Goal: Task Accomplishment & Management: Complete application form

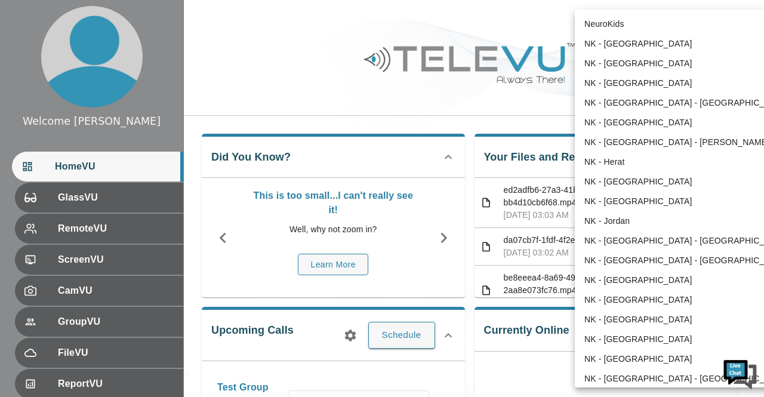
click at [695, 23] on body "Welcome [PERSON_NAME] HomeVU GlassVU RemoteVU ScreenVU CamVU GroupVU FileVU Rep…" at bounding box center [382, 345] width 764 height 690
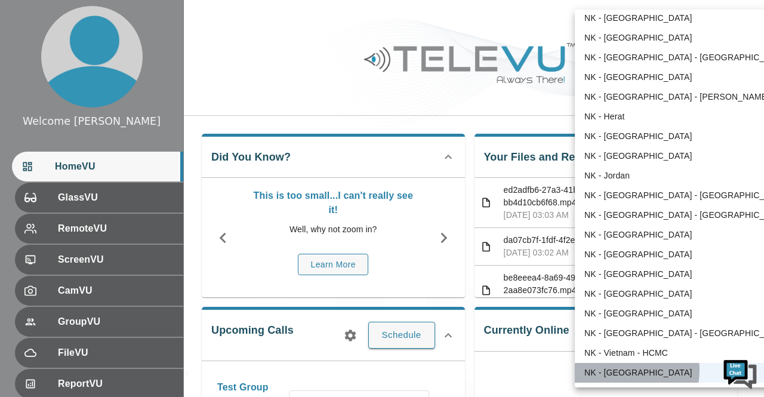
click at [626, 370] on li "NK - [GEOGRAPHIC_DATA]" at bounding box center [686, 373] width 223 height 20
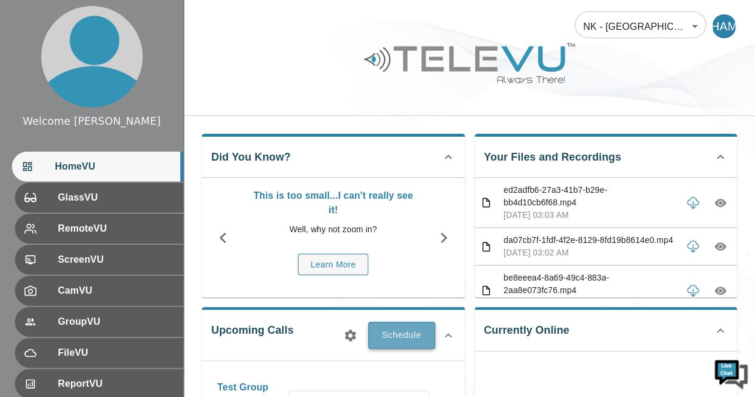
click at [408, 336] on button "Schedule" at bounding box center [401, 335] width 67 height 26
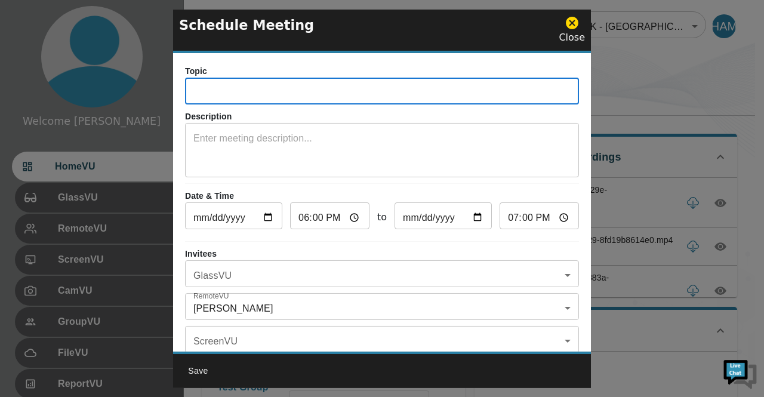
click at [301, 88] on input "text" at bounding box center [382, 93] width 394 height 24
type input "z"
type input "Zambia test call"
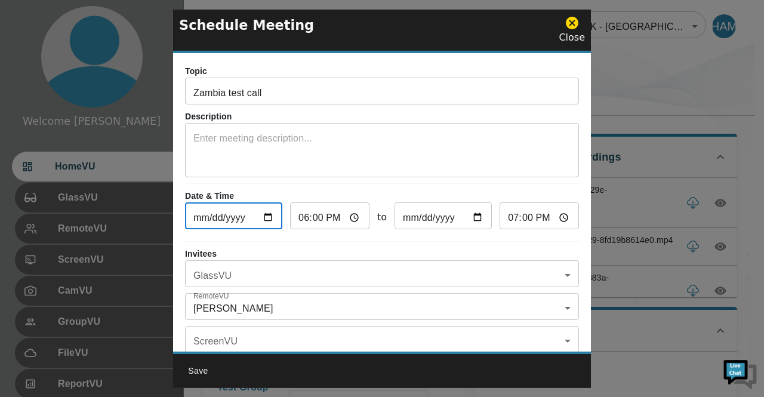
click at [264, 218] on input "[DATE]" at bounding box center [233, 217] width 97 height 24
type input "[DATE]"
click at [354, 221] on input "18:00" at bounding box center [329, 217] width 79 height 24
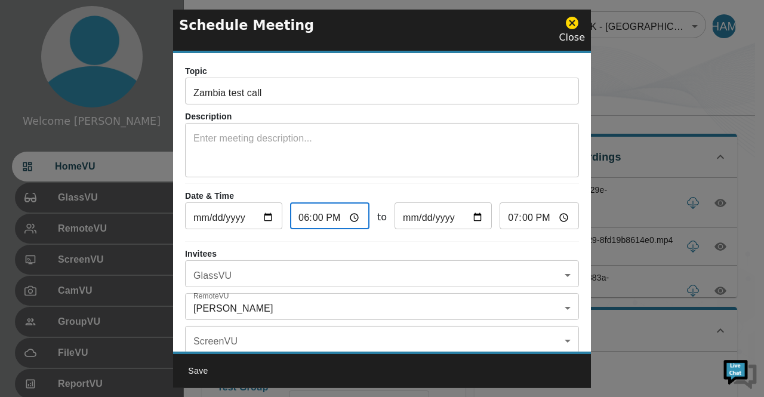
type input "21:00"
type input "22:00"
click at [315, 217] on input "21:00" at bounding box center [329, 217] width 79 height 24
type input "21:01"
type input "22:01"
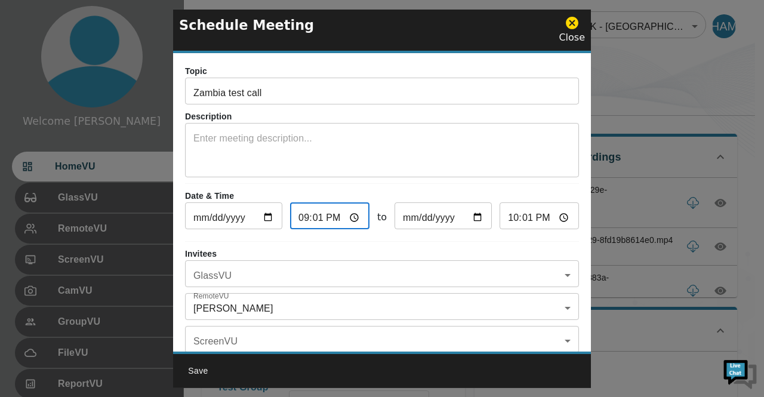
type input "21:10"
type input "22:10"
click at [336, 217] on input "21:10" at bounding box center [329, 217] width 79 height 24
click at [332, 220] on input "21:10" at bounding box center [329, 217] width 79 height 24
click at [301, 220] on input "21:10" at bounding box center [329, 217] width 79 height 24
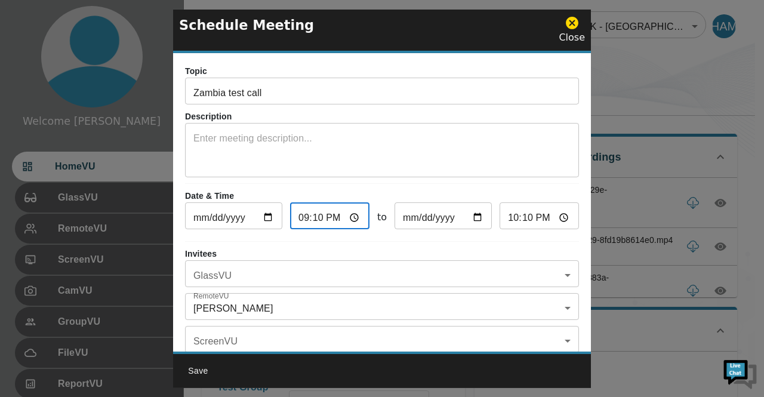
click at [333, 220] on input "21:10" at bounding box center [329, 217] width 79 height 24
click at [293, 220] on input "21:10" at bounding box center [329, 217] width 79 height 24
click at [306, 216] on input "21:10" at bounding box center [329, 217] width 79 height 24
click at [352, 217] on input "21:10" at bounding box center [329, 217] width 79 height 24
type input "09:10"
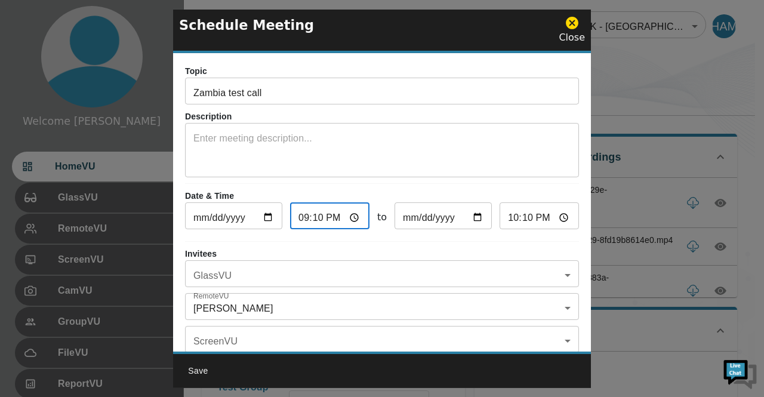
type input "10:10"
type input "09:10"
click at [557, 213] on input "10:10" at bounding box center [539, 217] width 79 height 24
click at [503, 212] on input "10:10" at bounding box center [539, 217] width 79 height 24
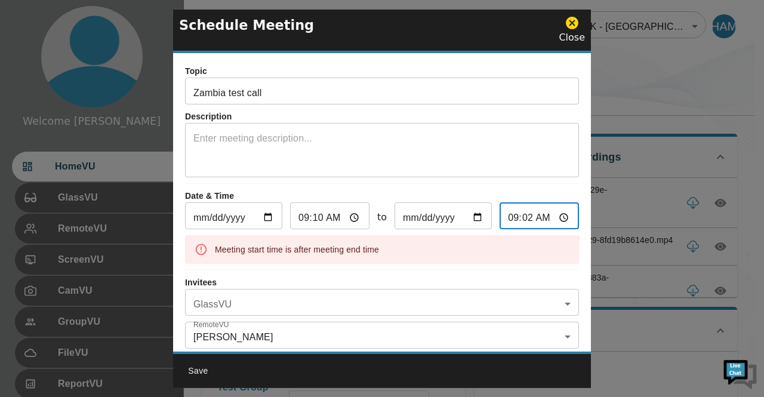
type input "09:20"
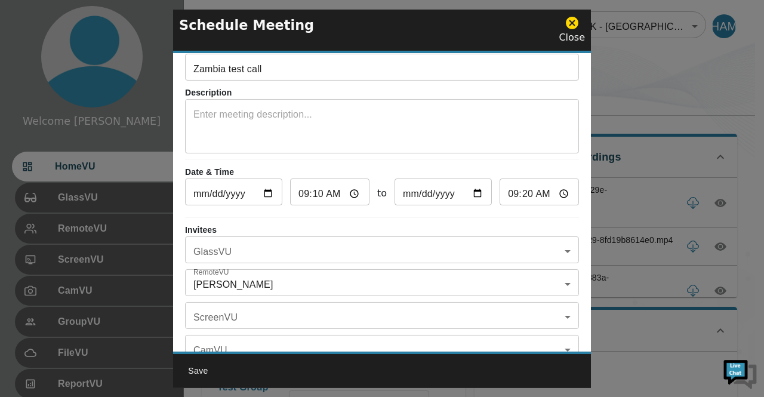
scroll to position [48, 0]
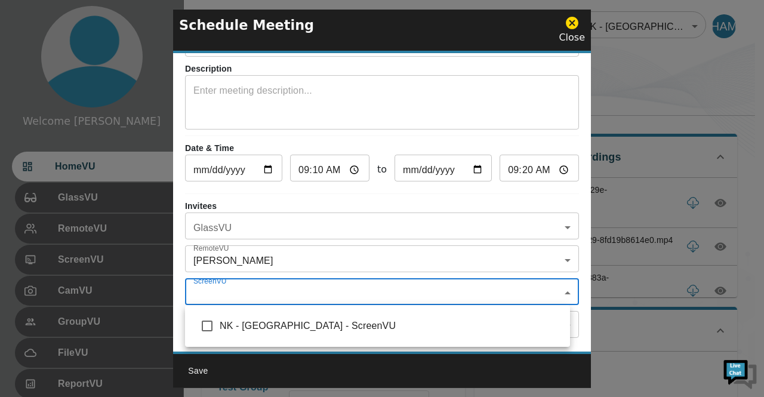
click at [559, 292] on body "Welcome [PERSON_NAME] HomeVU GlassVU RemoteVU ScreenVU CamVU GroupVU FileVU Rep…" at bounding box center [382, 345] width 764 height 690
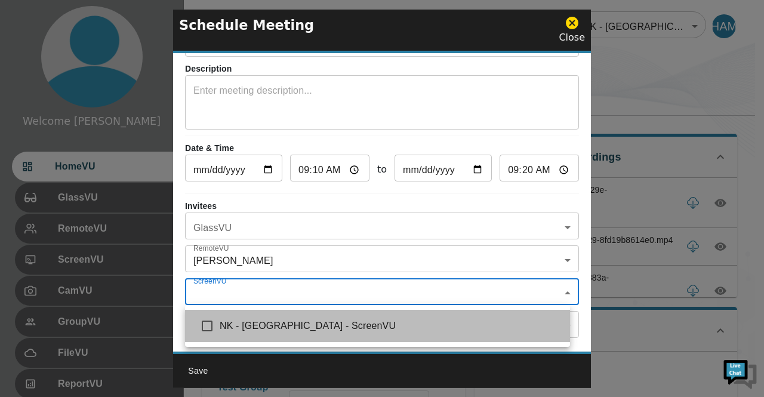
click at [303, 327] on span "NK - [GEOGRAPHIC_DATA] - ScreenVU" at bounding box center [390, 326] width 341 height 14
type input "NK - [GEOGRAPHIC_DATA] - ScreenVU"
checkbox input "true"
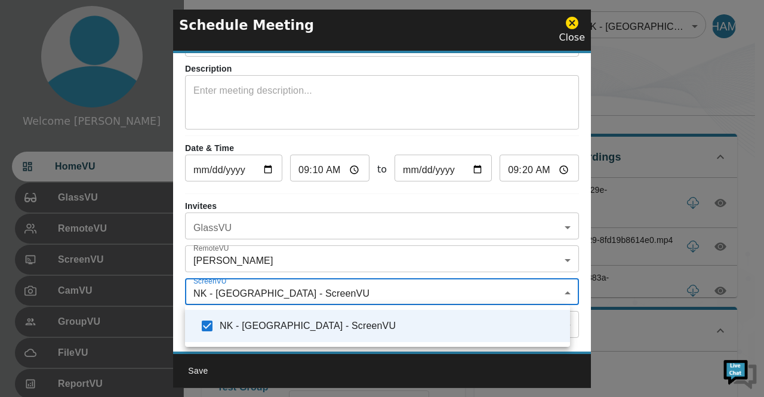
drag, startPoint x: 588, startPoint y: 296, endPoint x: 585, endPoint y: 322, distance: 26.4
click at [585, 322] on div at bounding box center [382, 198] width 764 height 397
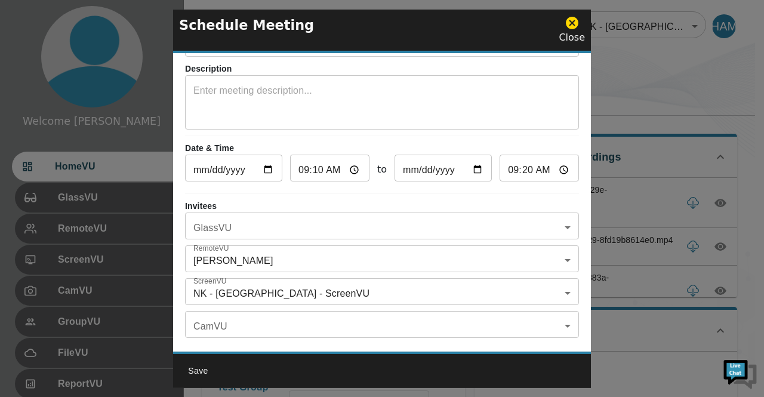
scroll to position [69, 0]
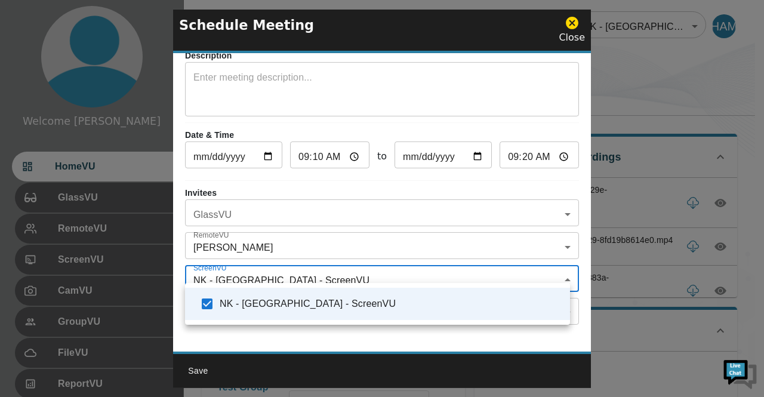
click at [557, 272] on body "Welcome [PERSON_NAME] HomeVU GlassVU RemoteVU ScreenVU CamVU GroupVU FileVU Rep…" at bounding box center [382, 345] width 764 height 690
click at [579, 272] on div at bounding box center [382, 198] width 764 height 397
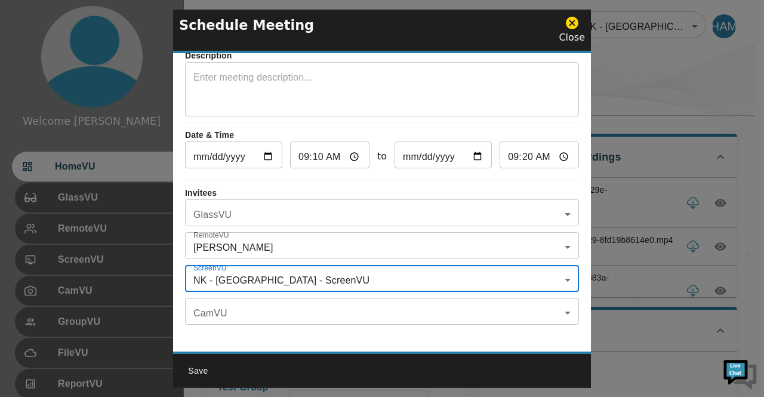
click at [559, 236] on body "Welcome [PERSON_NAME] HomeVU GlassVU RemoteVU ScreenVU CamVU GroupVU FileVU Rep…" at bounding box center [382, 345] width 764 height 690
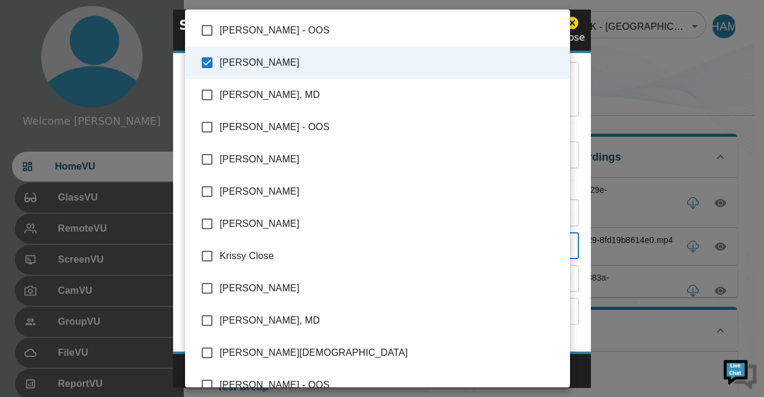
scroll to position [499, 0]
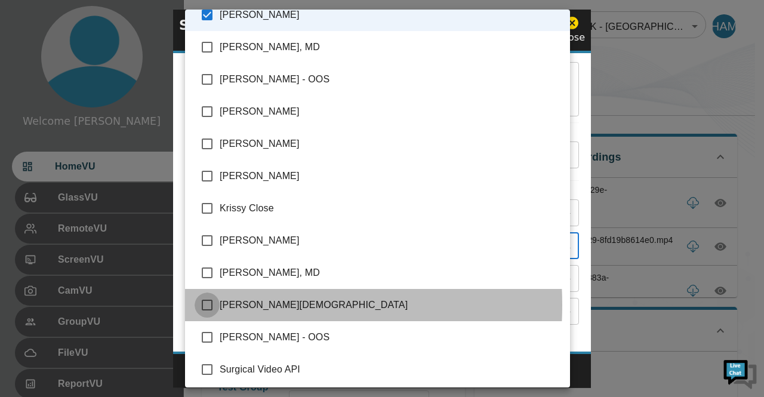
click at [214, 305] on input "checkbox" at bounding box center [207, 305] width 25 height 25
checkbox input "true"
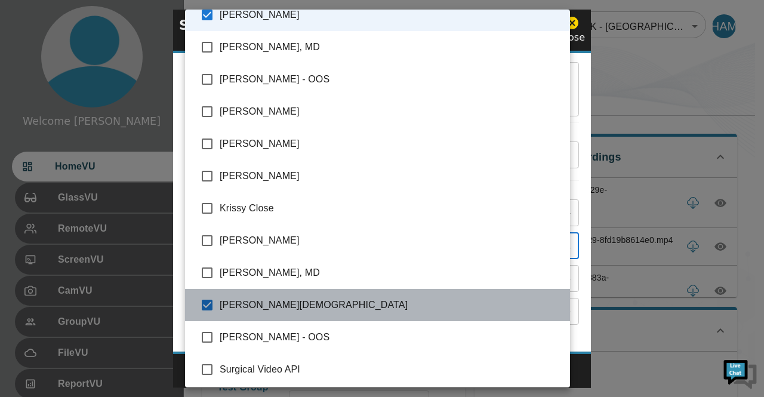
click at [387, 304] on span "[PERSON_NAME][DEMOGRAPHIC_DATA]" at bounding box center [390, 305] width 341 height 14
type input "[PERSON_NAME]"
checkbox input "false"
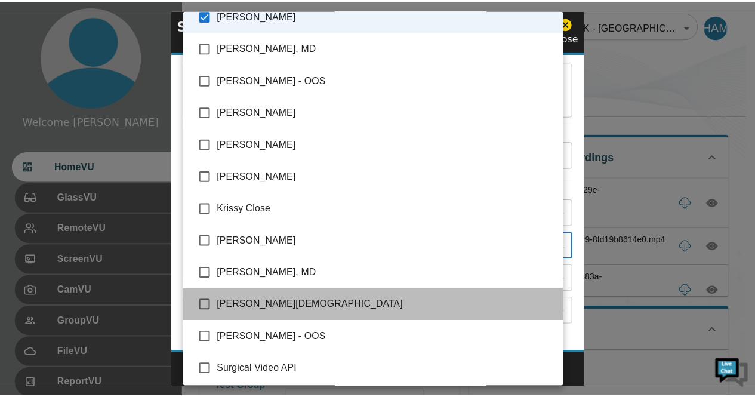
scroll to position [488, 0]
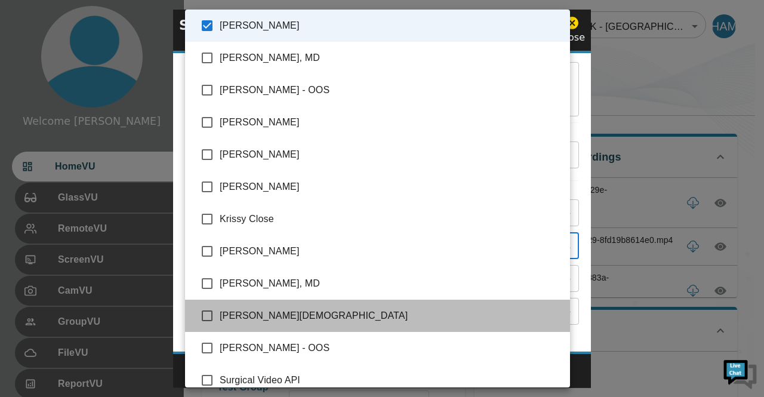
click at [387, 304] on li "[PERSON_NAME][DEMOGRAPHIC_DATA]" at bounding box center [377, 316] width 385 height 32
type input "[PERSON_NAME],[PERSON_NAME]"
checkbox input "true"
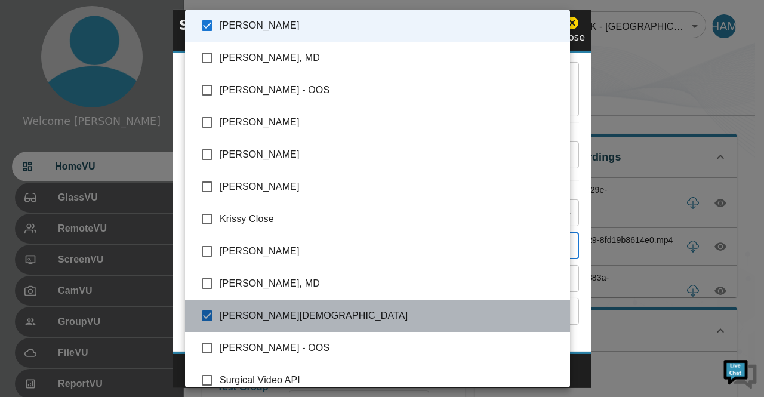
click at [387, 304] on li "[PERSON_NAME][DEMOGRAPHIC_DATA]" at bounding box center [377, 316] width 385 height 32
type input "[PERSON_NAME]"
checkbox input "false"
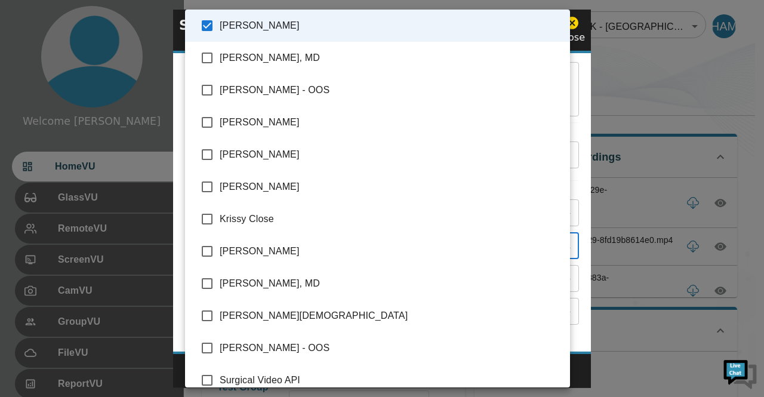
click at [387, 304] on li "[PERSON_NAME][DEMOGRAPHIC_DATA]" at bounding box center [377, 316] width 385 height 32
type input "[PERSON_NAME],[PERSON_NAME]"
checkbox input "true"
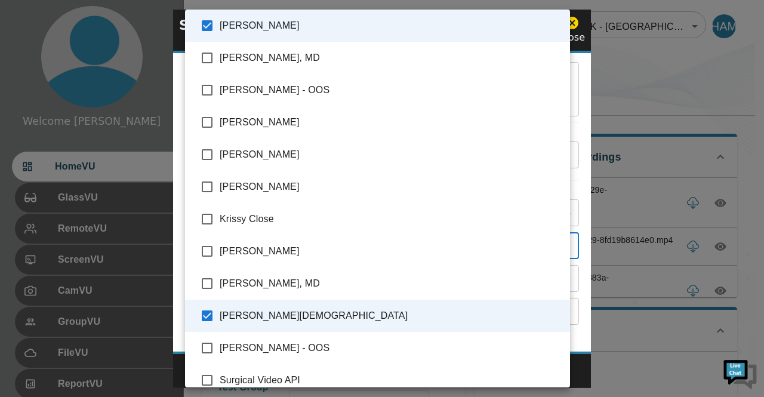
click at [643, 90] on div at bounding box center [382, 198] width 764 height 397
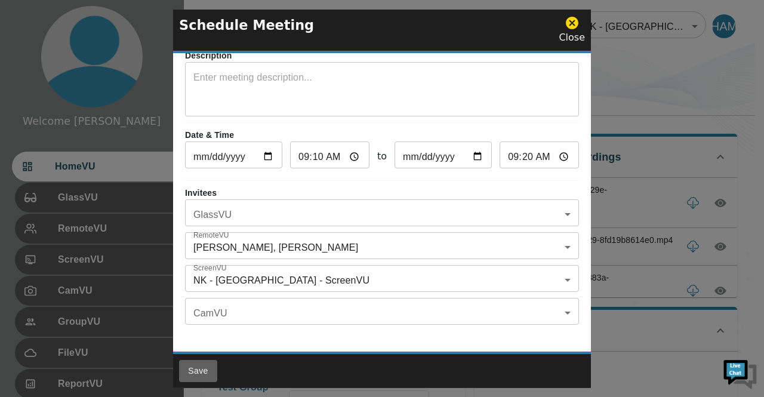
click at [205, 371] on button "Save" at bounding box center [198, 371] width 38 height 22
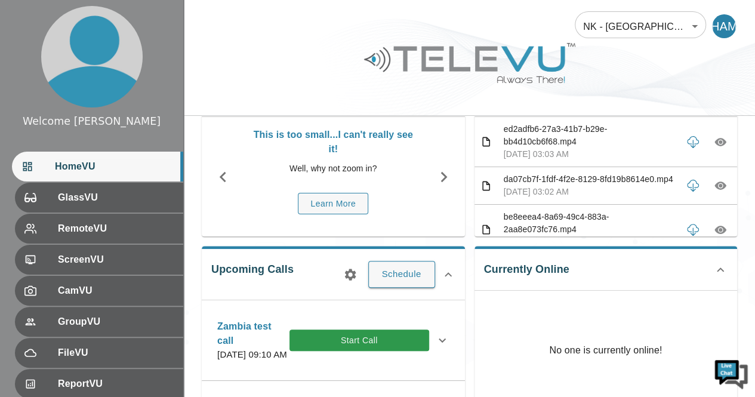
scroll to position [62, 0]
